Goal: Find specific page/section: Find specific page/section

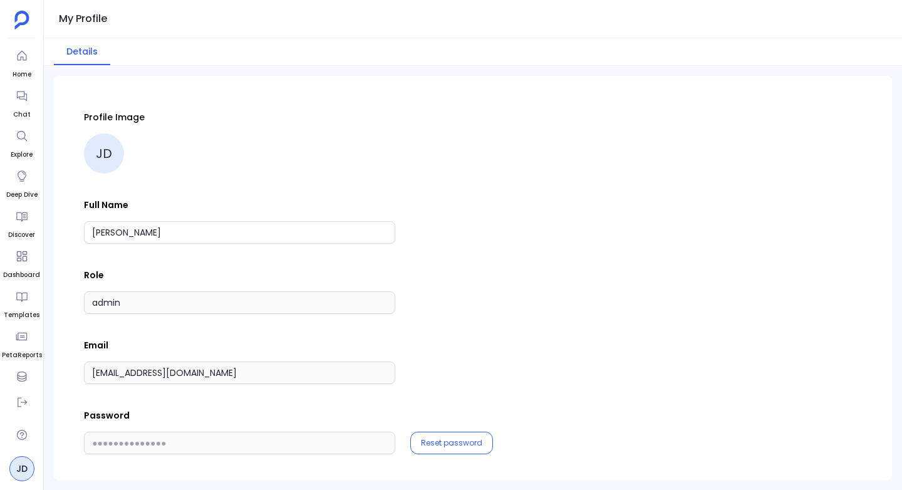
scroll to position [52, 0]
click at [549, 175] on div "Profile Image JD Full Name John Doe Role admin Email support+marking-analysis@p…" at bounding box center [473, 282] width 778 height 343
click at [474, 189] on div "Profile Image JD Full Name John Doe Role admin Email support+marking-analysis@p…" at bounding box center [473, 282] width 778 height 343
click at [20, 379] on icon at bounding box center [22, 376] width 13 height 13
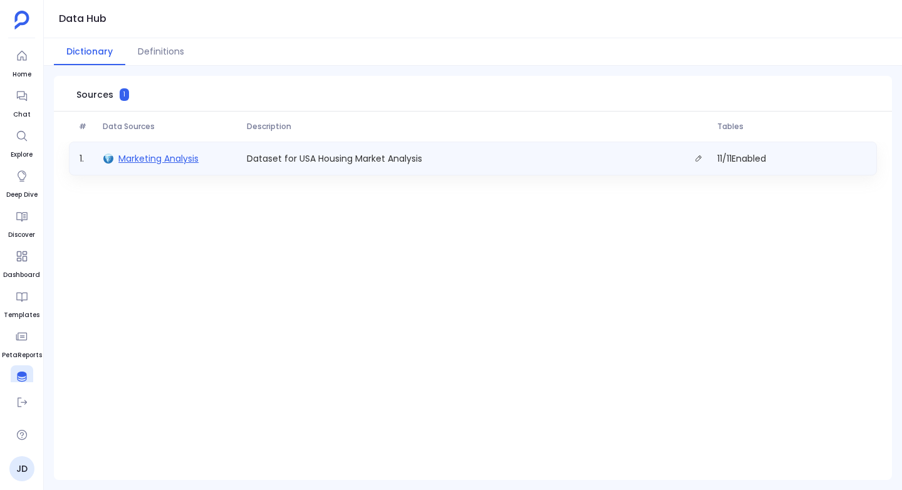
click at [127, 155] on span "Marketing Analysis" at bounding box center [158, 158] width 80 height 13
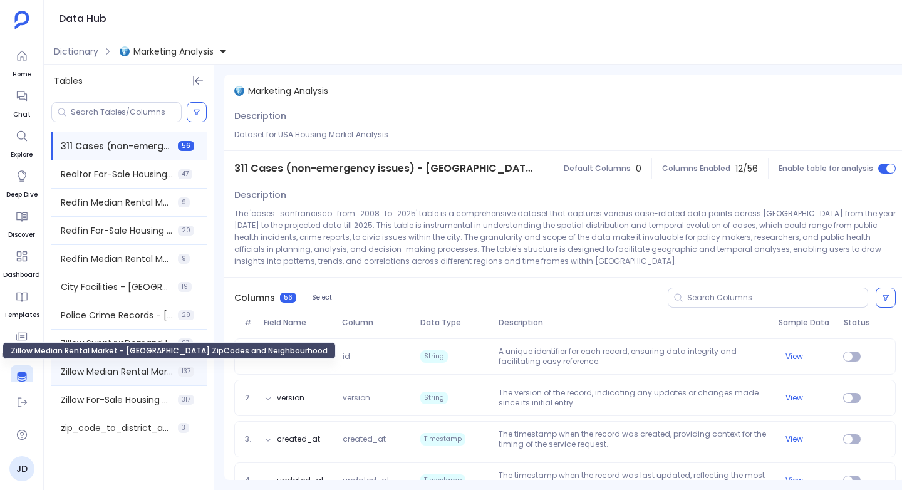
click at [115, 370] on span "Zillow Median Rental Market - USA ZipCodes and Neighbourhood" at bounding box center [117, 371] width 112 height 13
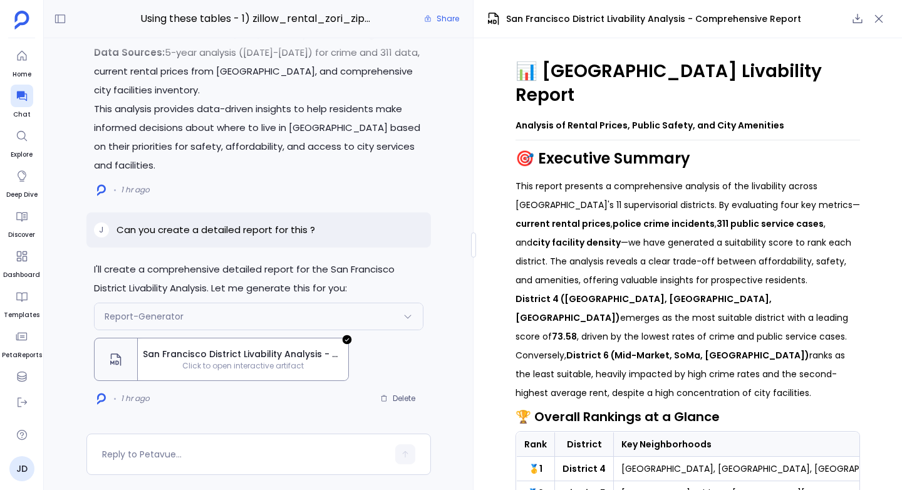
scroll to position [2095, 0]
